Goal: Task Accomplishment & Management: Manage account settings

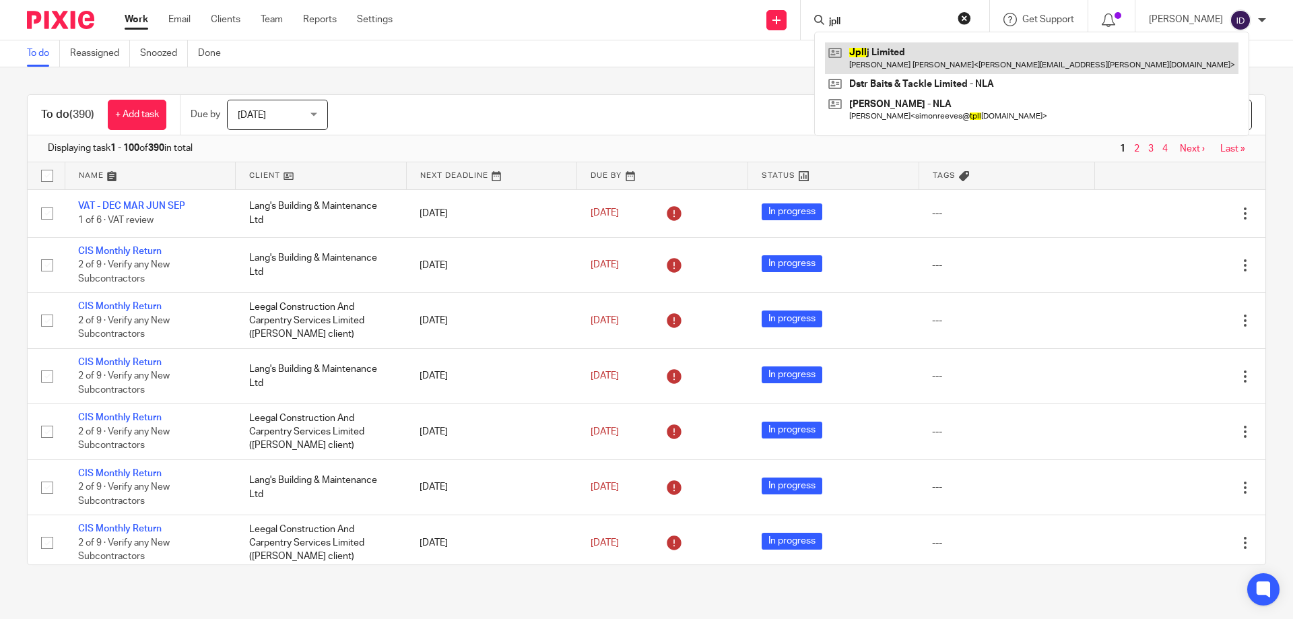
type input "jpll"
click at [895, 44] on link at bounding box center [1032, 57] width 414 height 31
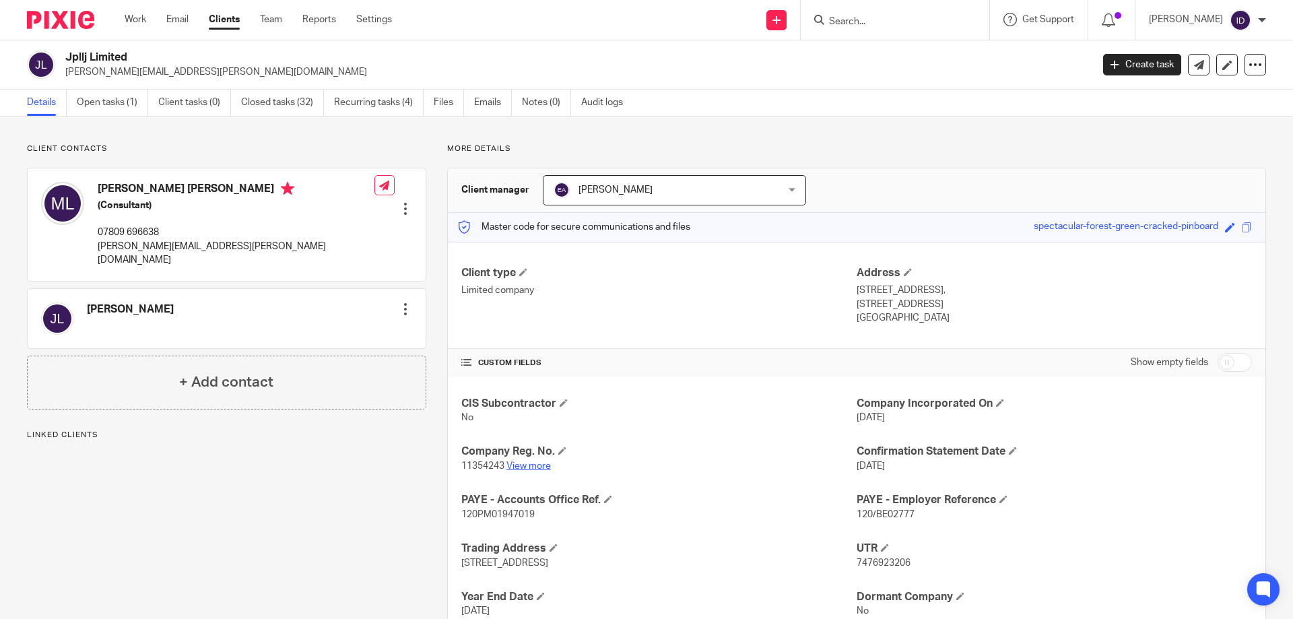
click at [531, 463] on link "View more" at bounding box center [529, 465] width 44 height 9
click at [882, 19] on input "Search" at bounding box center [888, 22] width 121 height 12
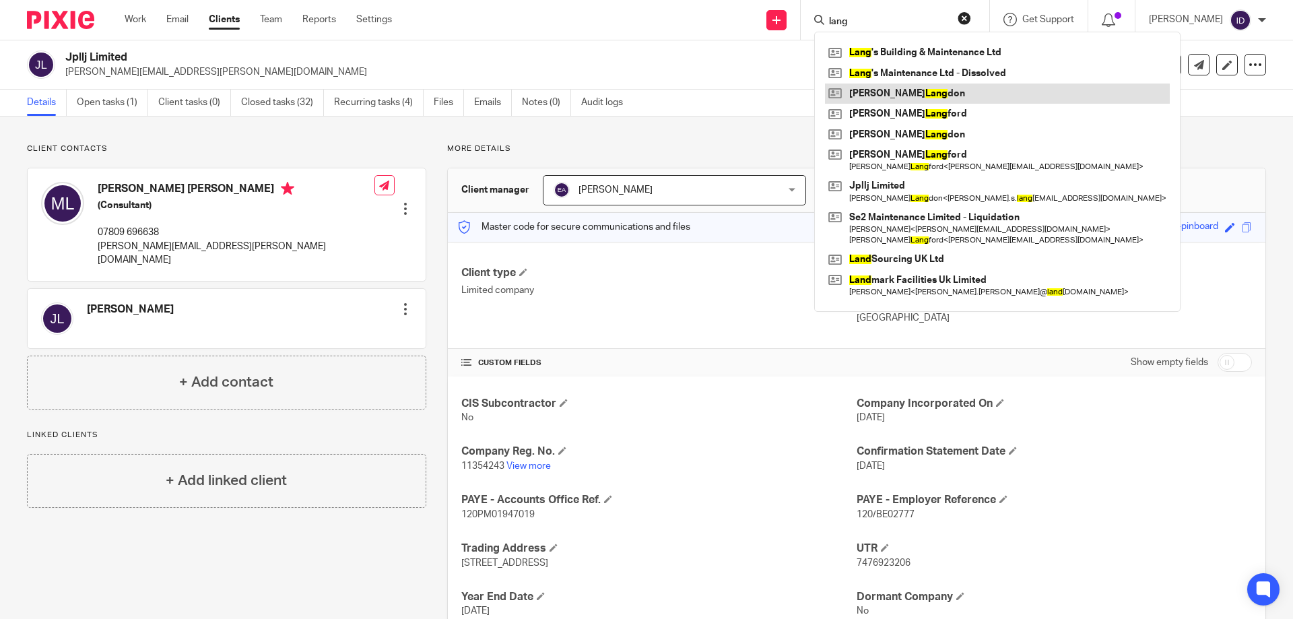
type input "lang"
click at [666, 130] on div "Client contacts Jean Evelyn Langdon Edit contact Create client from contact Exp…" at bounding box center [646, 416] width 1293 height 598
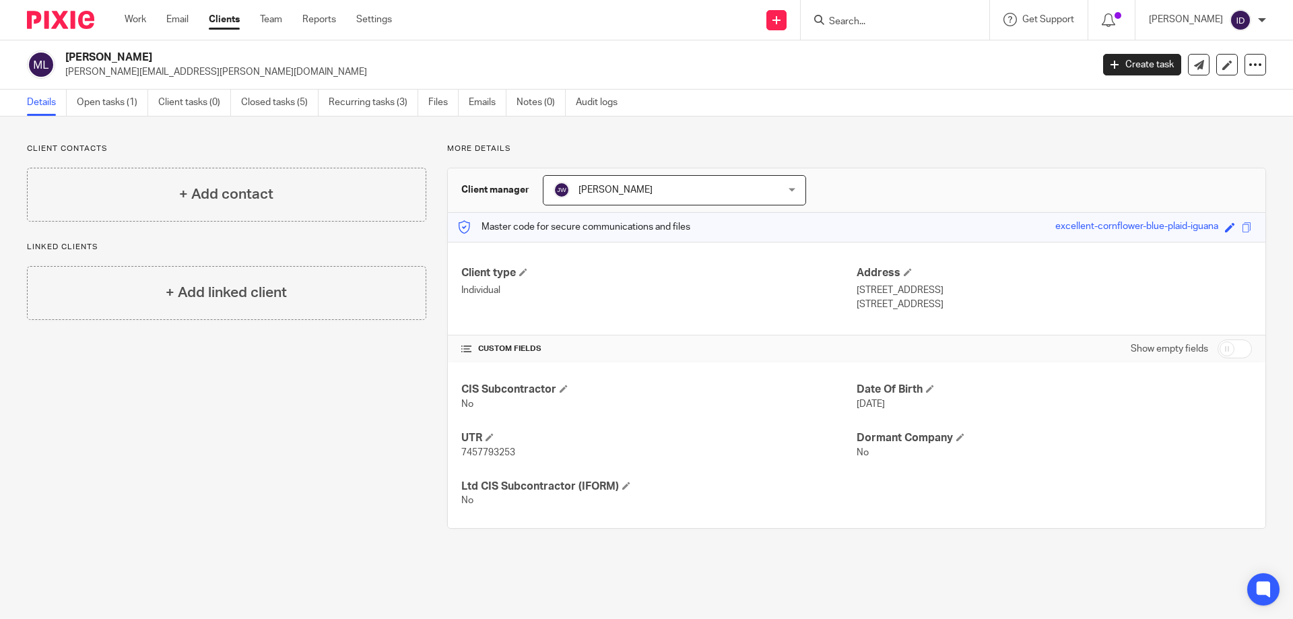
click at [885, 24] on input "Search" at bounding box center [888, 22] width 121 height 12
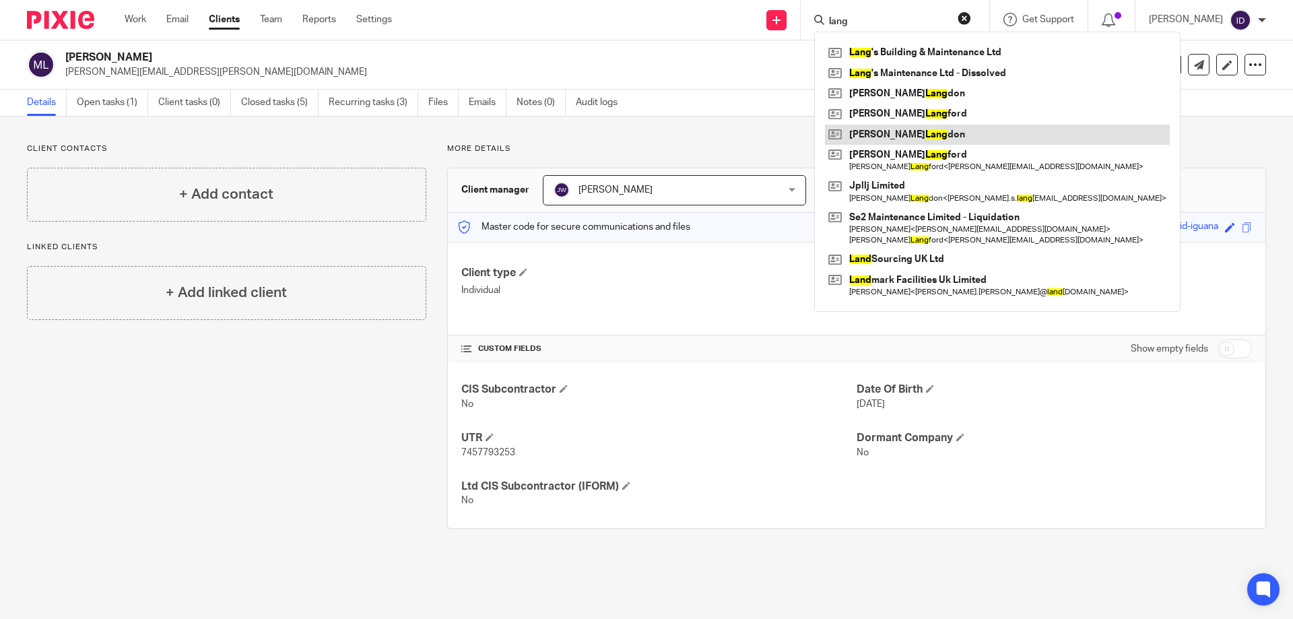
type input "lang"
click at [123, 99] on link "Open tasks (1)" at bounding box center [112, 103] width 71 height 26
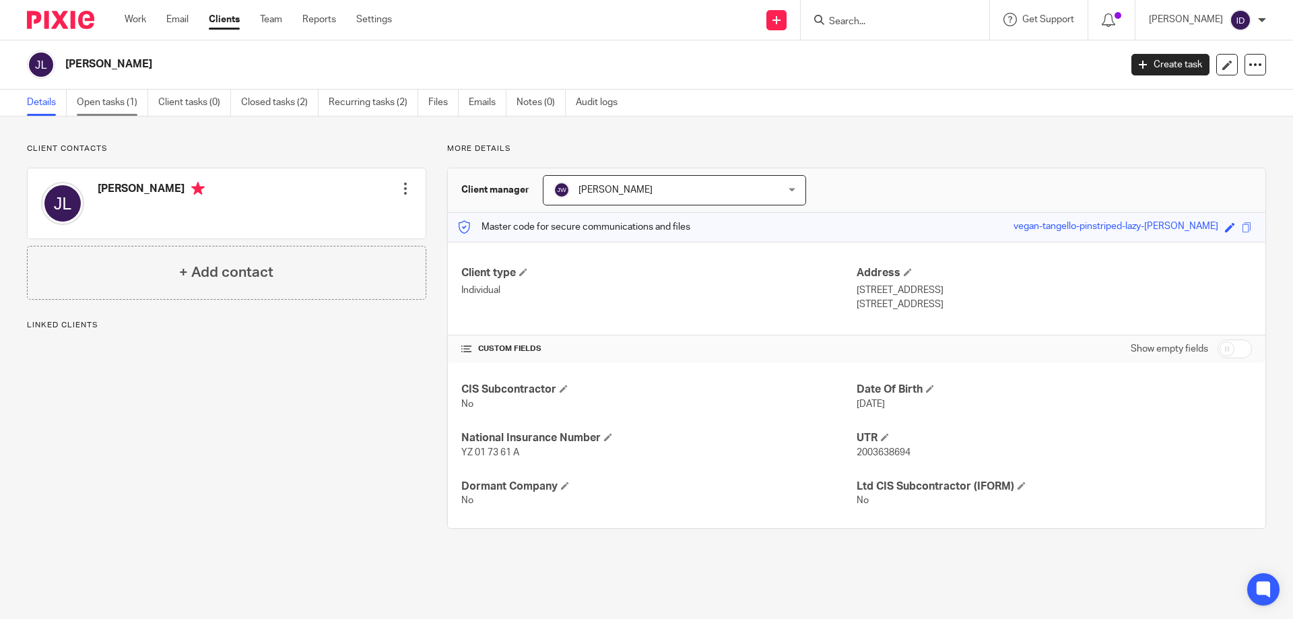
click at [115, 102] on link "Open tasks (1)" at bounding box center [112, 103] width 71 height 26
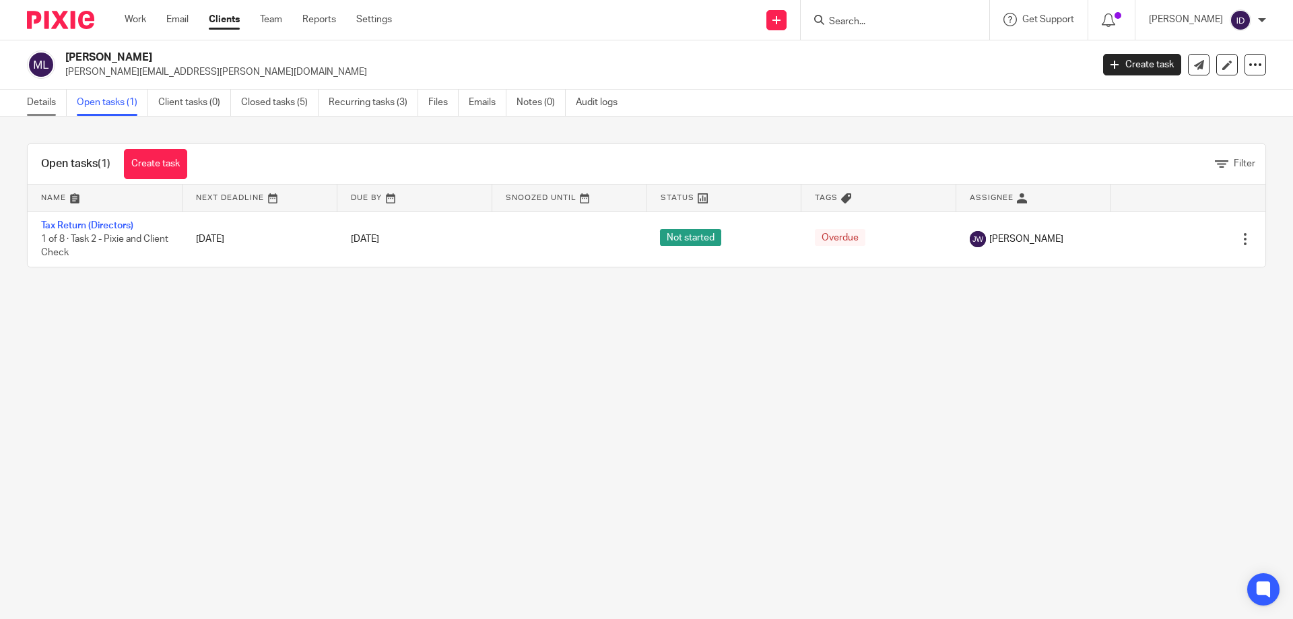
click at [46, 106] on link "Details" at bounding box center [47, 103] width 40 height 26
